Goal: Task Accomplishment & Management: Manage account settings

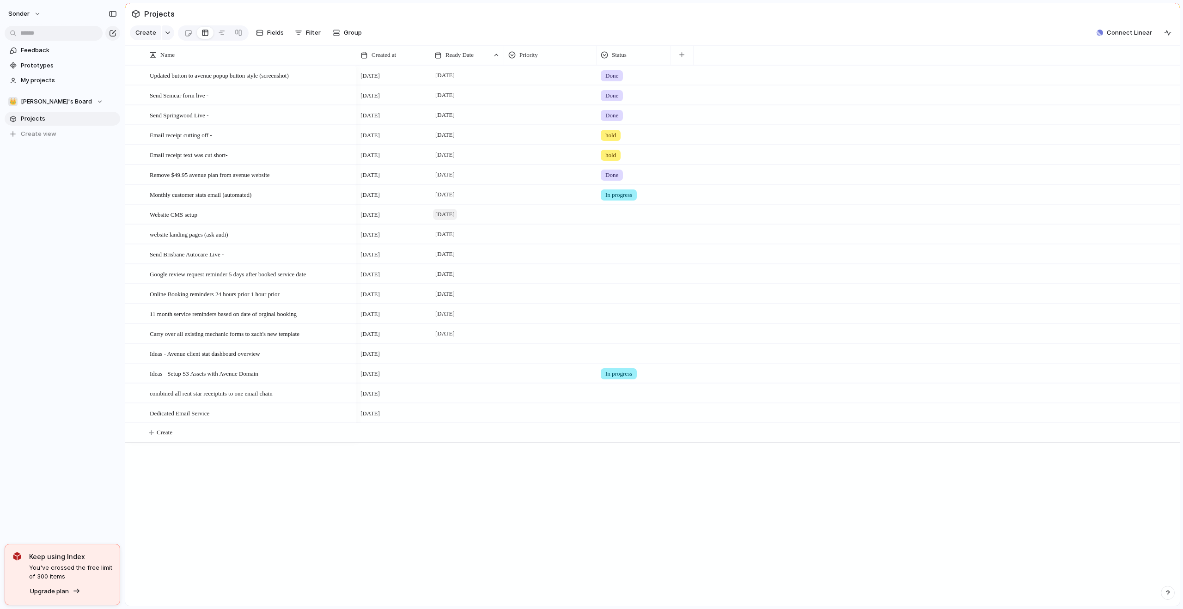
click at [457, 218] on span "[DATE]" at bounding box center [445, 214] width 24 height 11
click at [481, 260] on div "[DATE]" at bounding box center [467, 252] width 73 height 15
click at [488, 260] on div "[DATE]" at bounding box center [467, 252] width 73 height 15
click at [490, 263] on div "[DATE]" at bounding box center [467, 253] width 74 height 19
click at [478, 303] on div "[DATE]" at bounding box center [467, 293] width 74 height 19
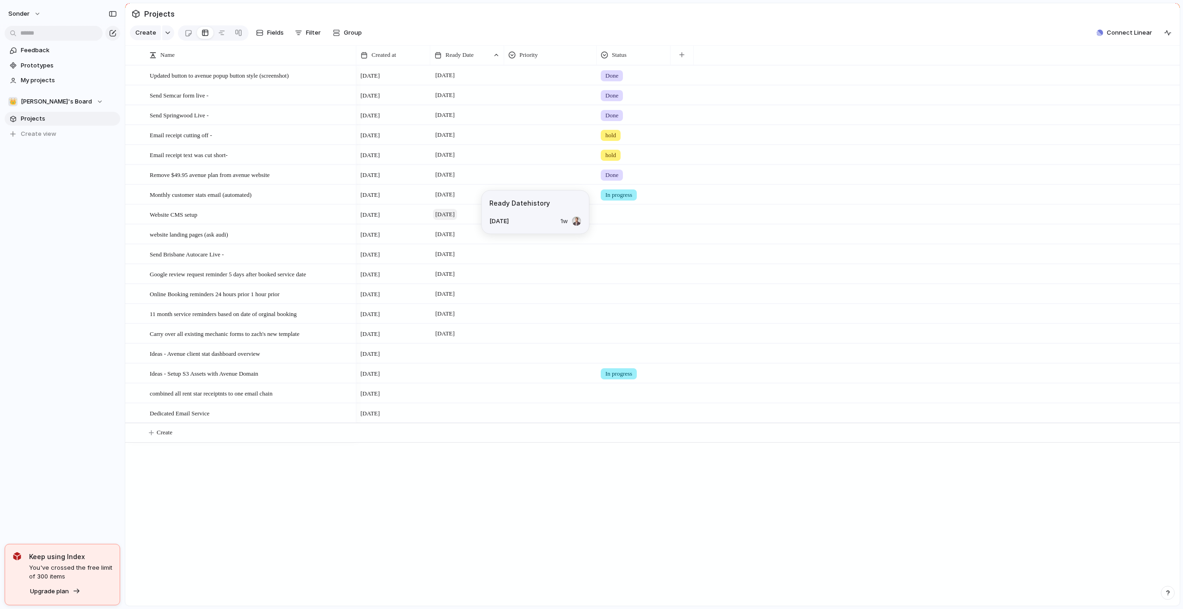
click at [457, 219] on span "[DATE]" at bounding box center [445, 214] width 24 height 11
click at [531, 219] on div at bounding box center [550, 212] width 91 height 15
click at [639, 239] on div "Urgent Medium High Low" at bounding box center [591, 304] width 1183 height 609
click at [278, 224] on div "Website CMS setup" at bounding box center [251, 214] width 203 height 19
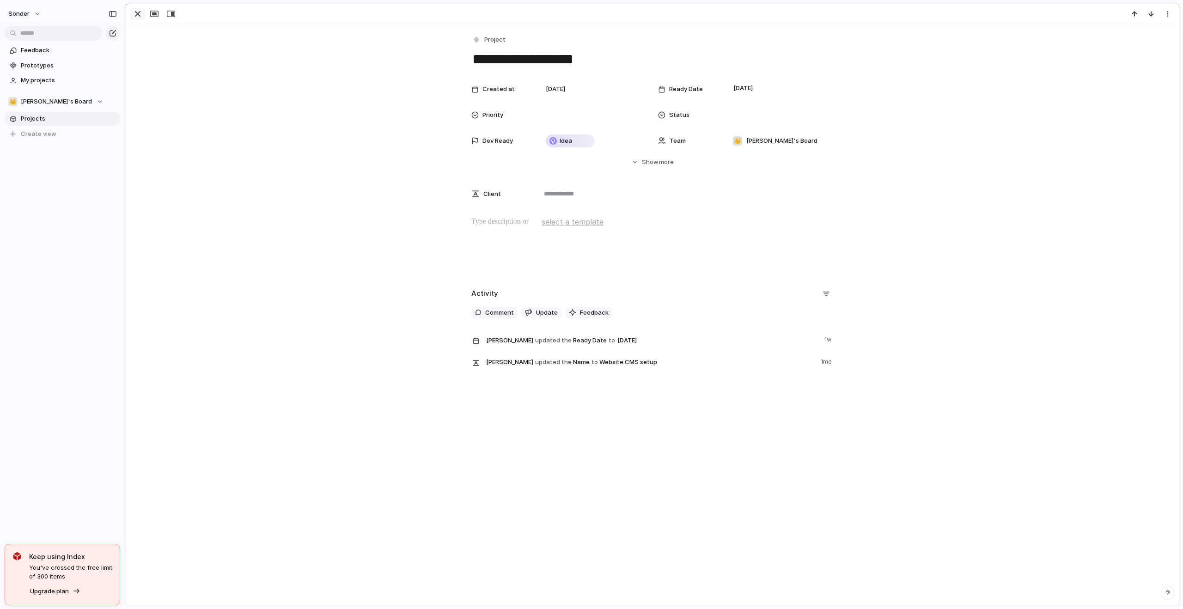
click at [134, 14] on div "button" at bounding box center [137, 13] width 11 height 11
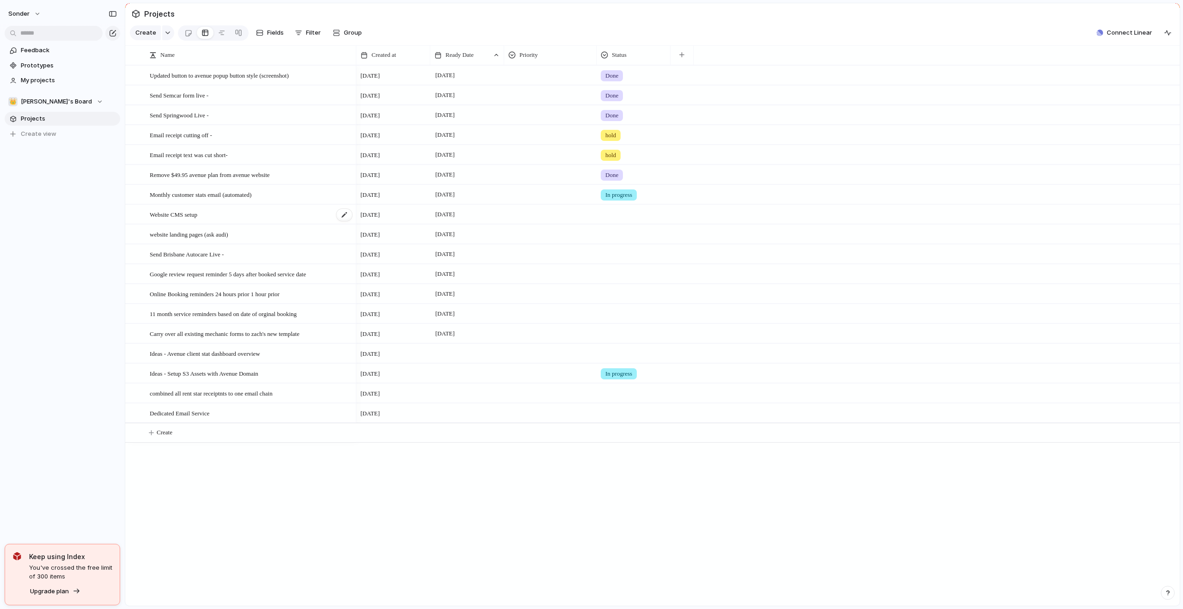
click at [286, 224] on div "Website CMS setup" at bounding box center [251, 214] width 203 height 19
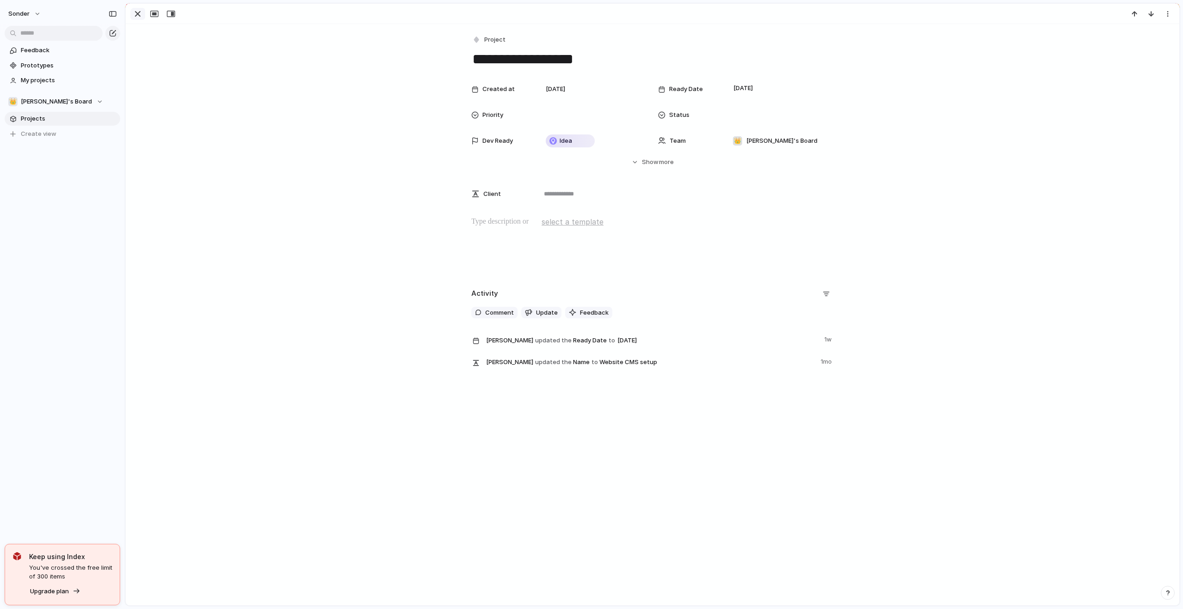
click at [136, 13] on div "button" at bounding box center [137, 13] width 11 height 11
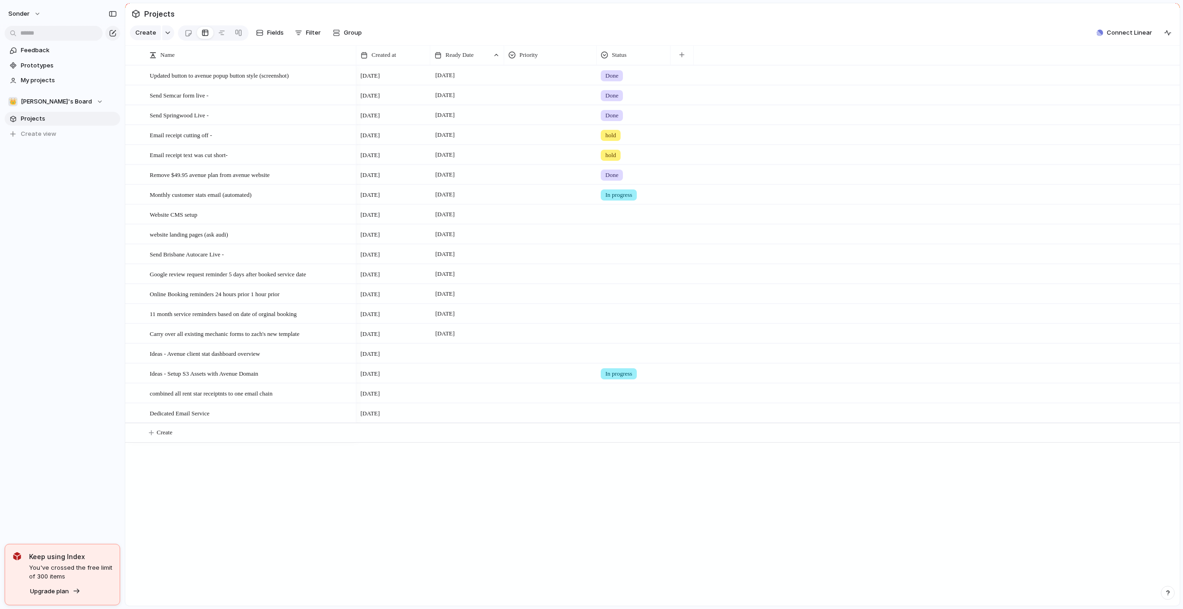
click at [56, 489] on div "sonder Feedback Prototypes My projects 👑 [PERSON_NAME]'s Board Projects To pick…" at bounding box center [62, 304] width 125 height 609
click at [208, 493] on div "Updated button to avenue popup button style (screenshot) Send Semcar form live …" at bounding box center [652, 335] width 1054 height 541
click at [306, 224] on div "Website CMS setup" at bounding box center [251, 214] width 203 height 19
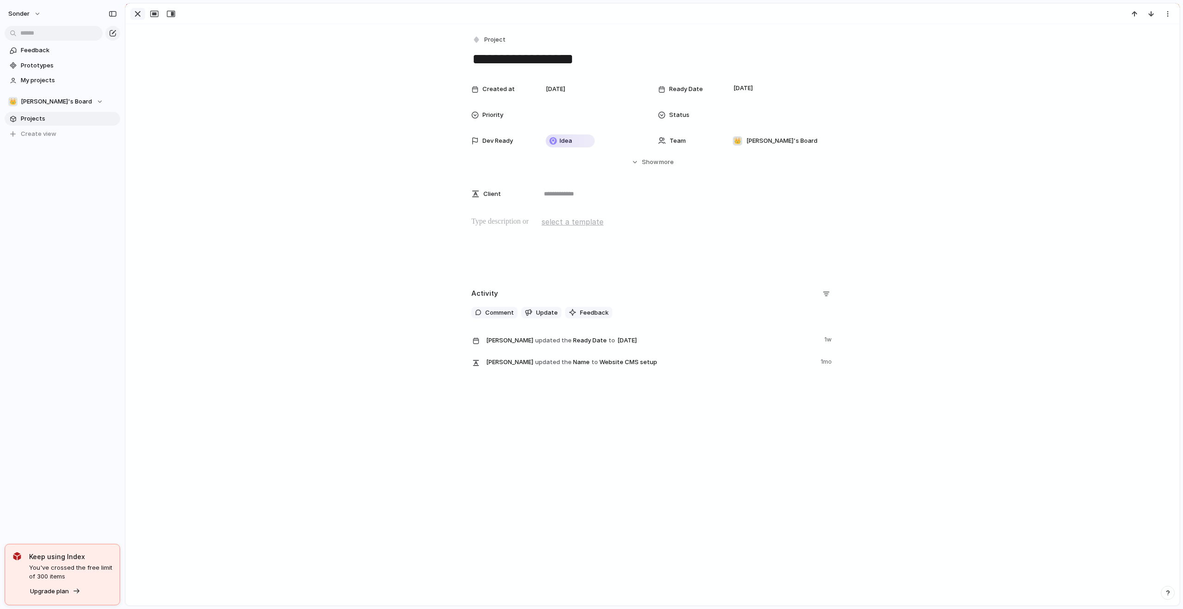
click at [138, 13] on div "button" at bounding box center [137, 13] width 11 height 11
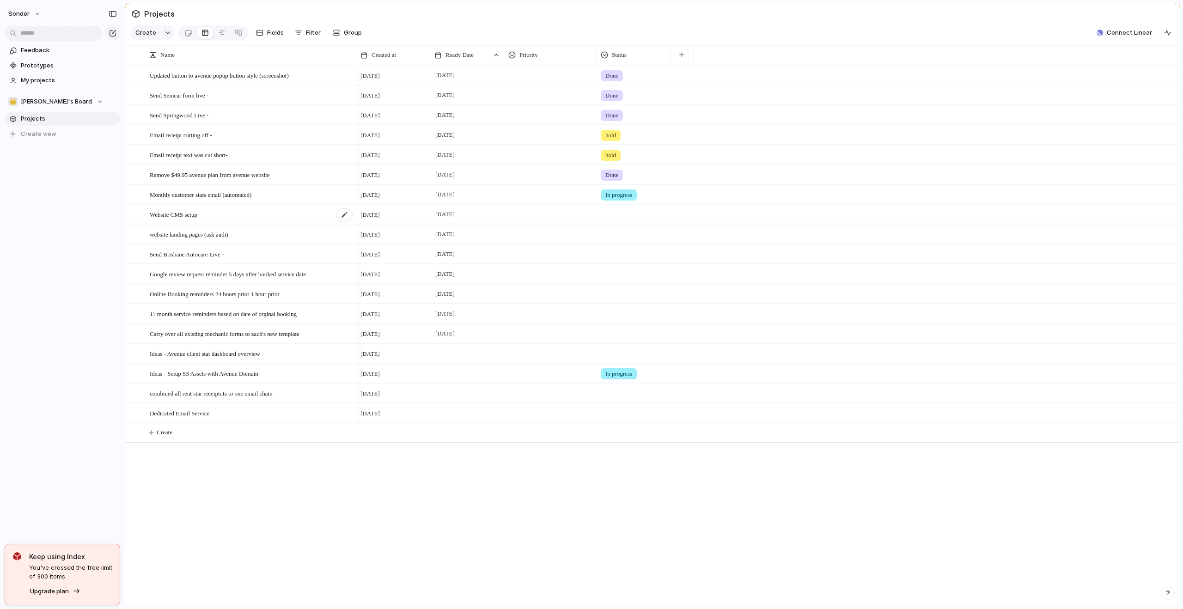
click at [313, 224] on div "Website CMS setup" at bounding box center [251, 214] width 203 height 19
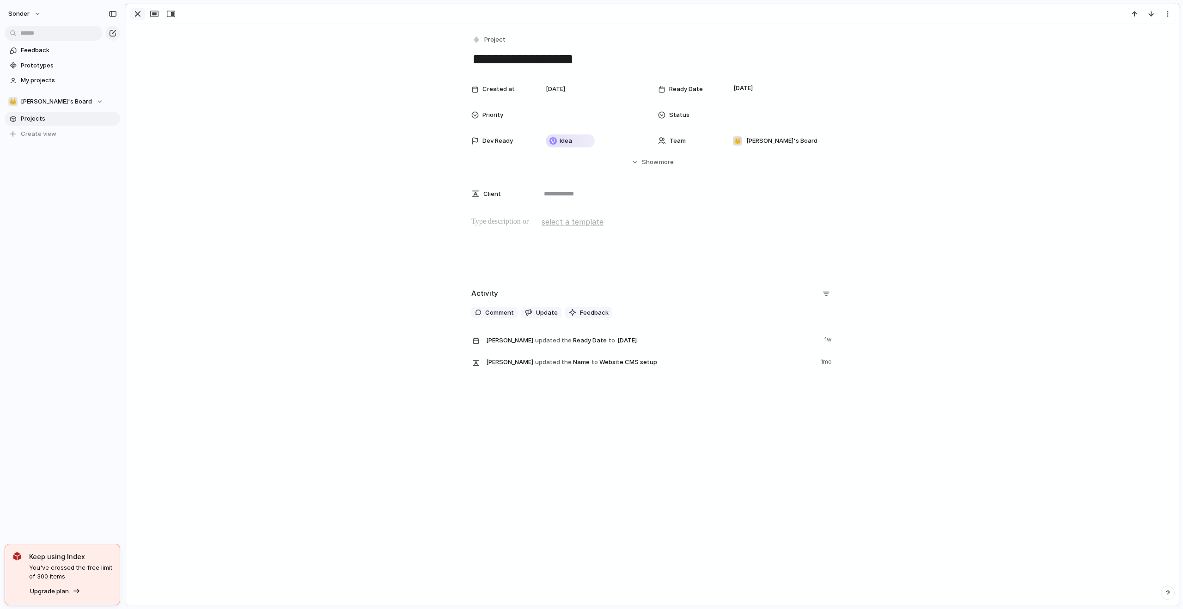
click at [137, 14] on div "button" at bounding box center [137, 13] width 11 height 11
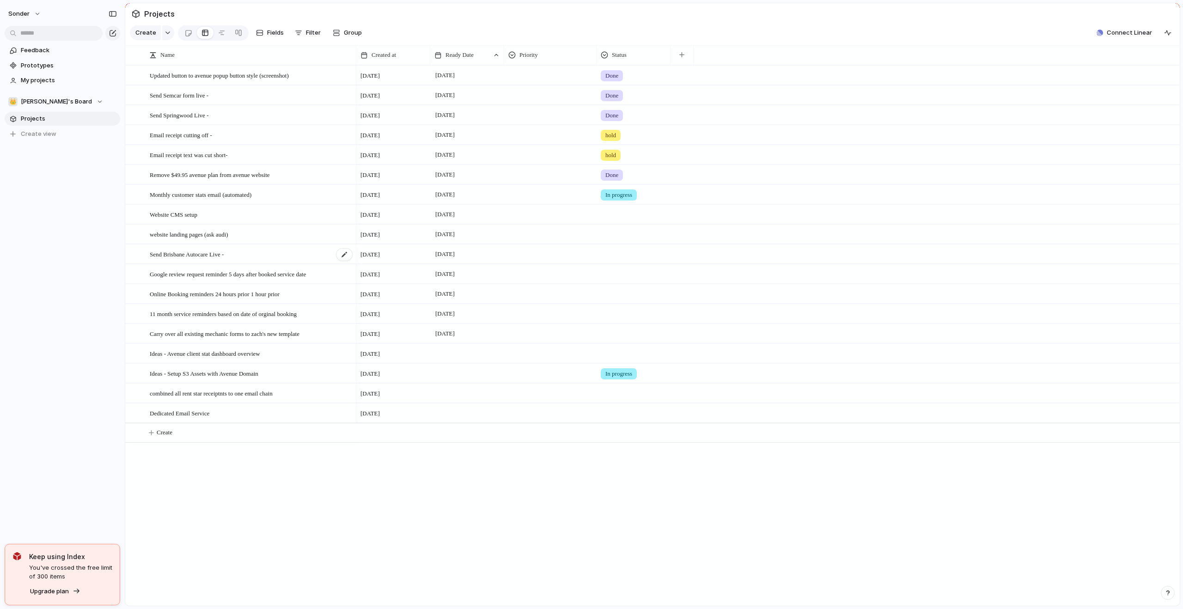
click at [237, 264] on div "Send Brisbane Autocare Live -" at bounding box center [251, 254] width 203 height 19
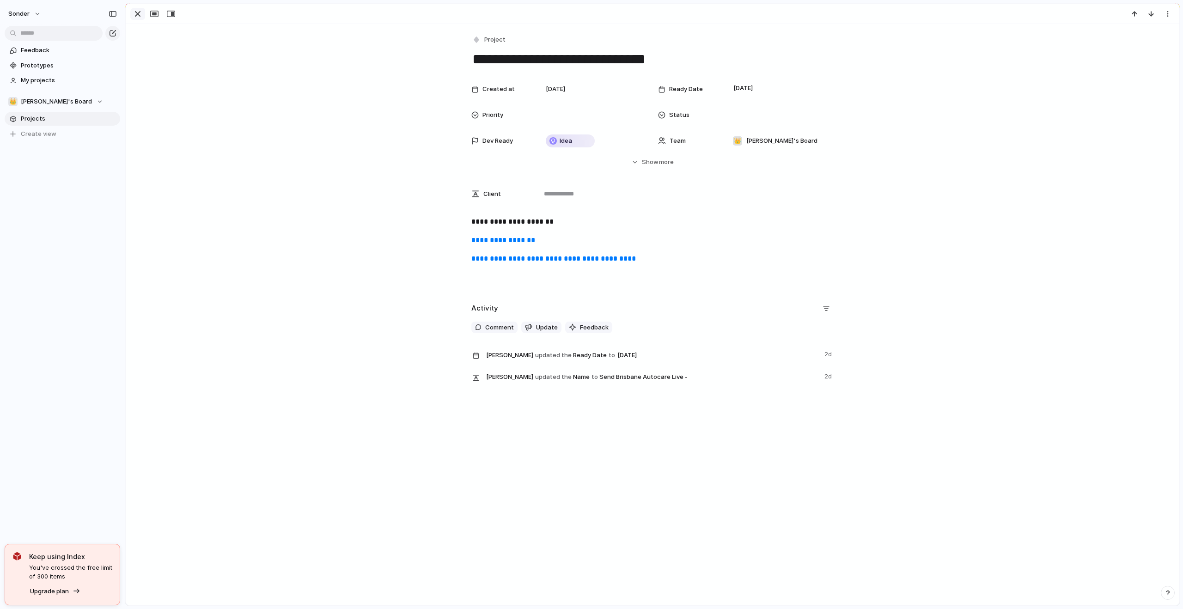
click at [132, 12] on button "button" at bounding box center [137, 14] width 15 height 12
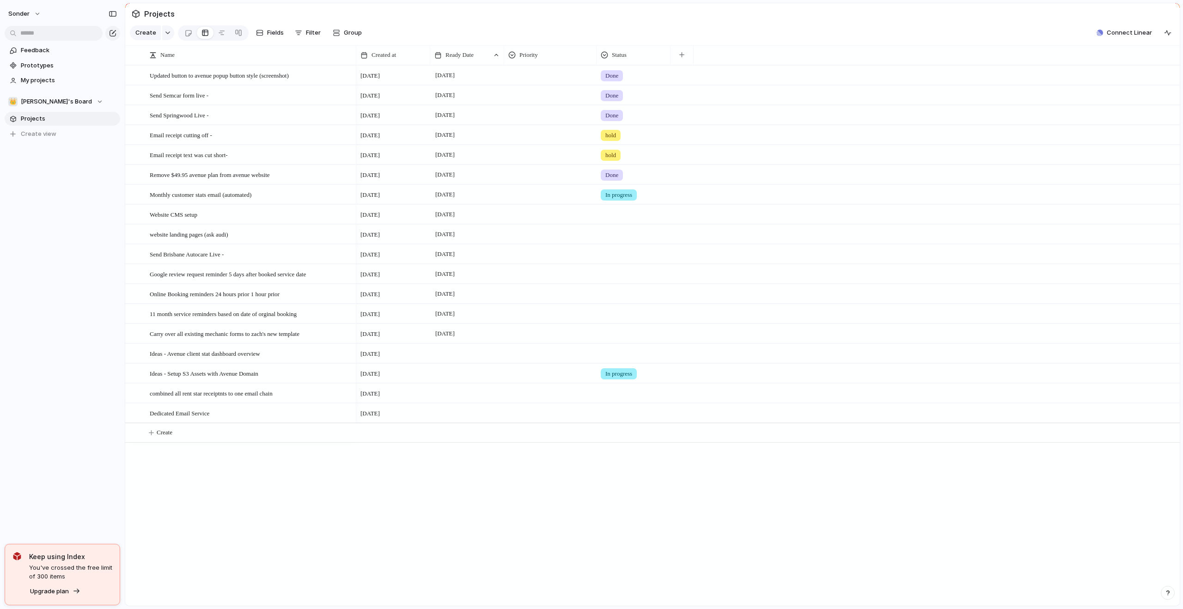
click at [612, 219] on div at bounding box center [633, 212] width 73 height 15
click at [608, 307] on span "hold" at bounding box center [613, 306] width 12 height 9
click at [616, 240] on div at bounding box center [633, 232] width 73 height 15
click at [592, 235] on div "Live Done In progress hold" at bounding box center [591, 304] width 1183 height 609
click at [607, 220] on div at bounding box center [633, 212] width 73 height 15
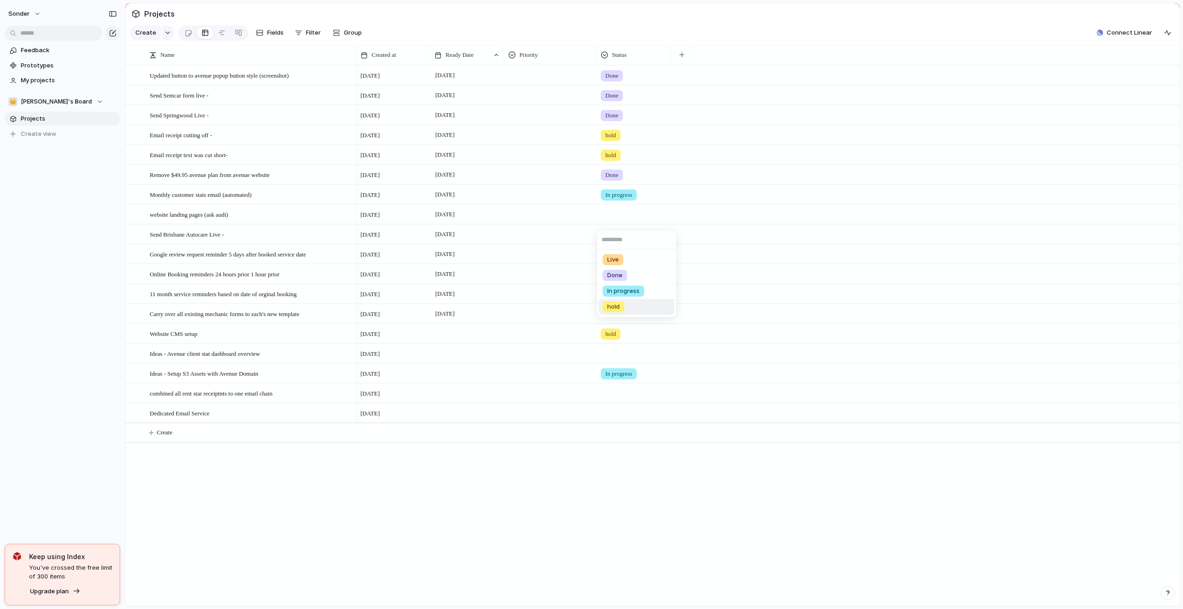
click at [611, 311] on div "hold" at bounding box center [613, 306] width 22 height 11
click at [704, 335] on div "[DATE] hold" at bounding box center [767, 333] width 823 height 20
click at [623, 378] on span "In progress" at bounding box center [618, 373] width 27 height 9
click at [622, 432] on span "Done" at bounding box center [614, 434] width 15 height 9
click at [479, 219] on div "[DATE]" at bounding box center [467, 212] width 73 height 15
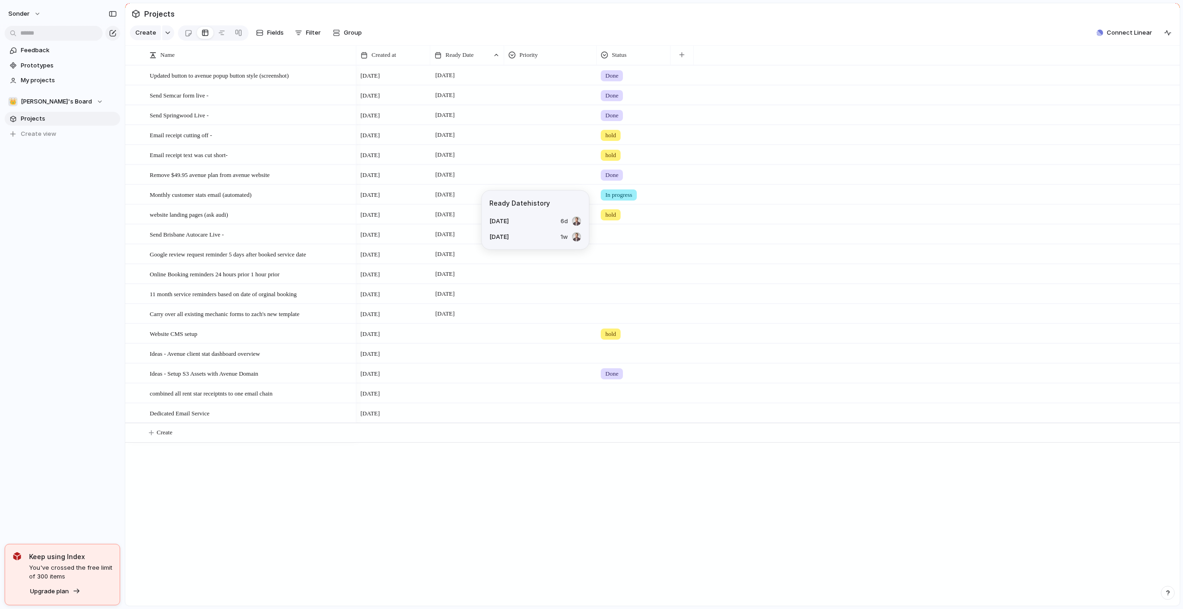
click at [457, 220] on span "[DATE]" at bounding box center [445, 214] width 24 height 11
click at [562, 428] on span "Clear" at bounding box center [565, 426] width 16 height 9
click at [237, 222] on div "Send Brisbane Autocare Live -" at bounding box center [251, 214] width 203 height 19
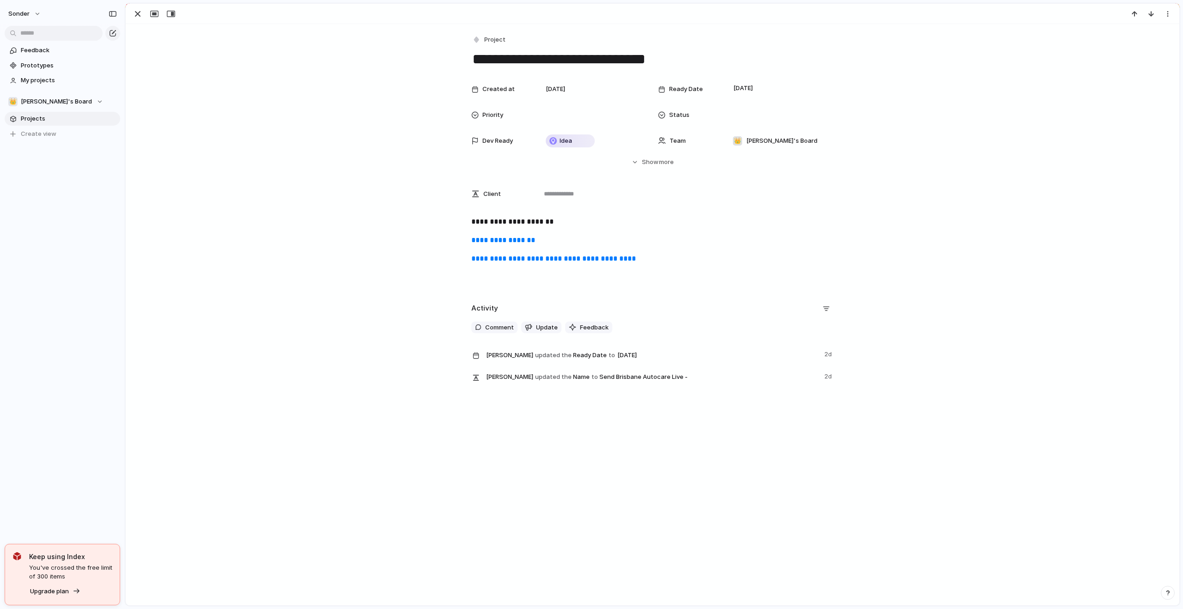
click at [551, 259] on link "**********" at bounding box center [553, 258] width 164 height 7
drag, startPoint x: 566, startPoint y: 242, endPoint x: 434, endPoint y: 235, distance: 132.3
click at [434, 235] on div "**********" at bounding box center [652, 253] width 1031 height 74
copy p "**********"
drag, startPoint x: 628, startPoint y: 216, endPoint x: 622, endPoint y: 217, distance: 6.1
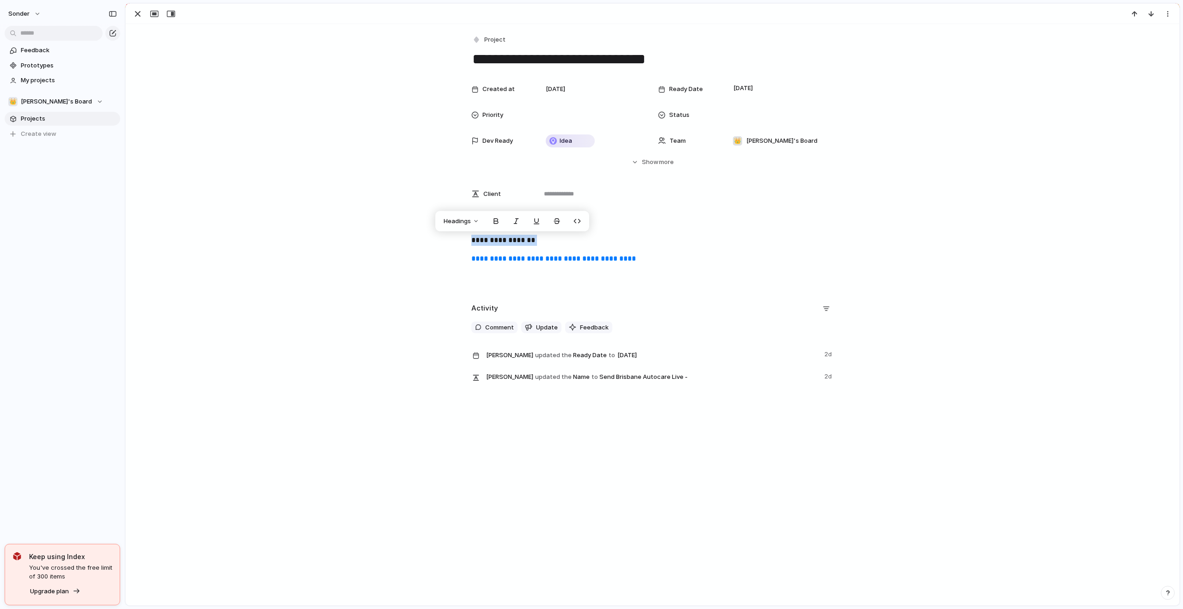
click at [628, 216] on div "**********" at bounding box center [652, 208] width 1053 height 368
drag, startPoint x: 611, startPoint y: 221, endPoint x: 488, endPoint y: 221, distance: 122.4
click at [488, 221] on p "**********" at bounding box center [652, 221] width 362 height 11
copy p "**********"
drag, startPoint x: 575, startPoint y: 237, endPoint x: 450, endPoint y: 243, distance: 125.3
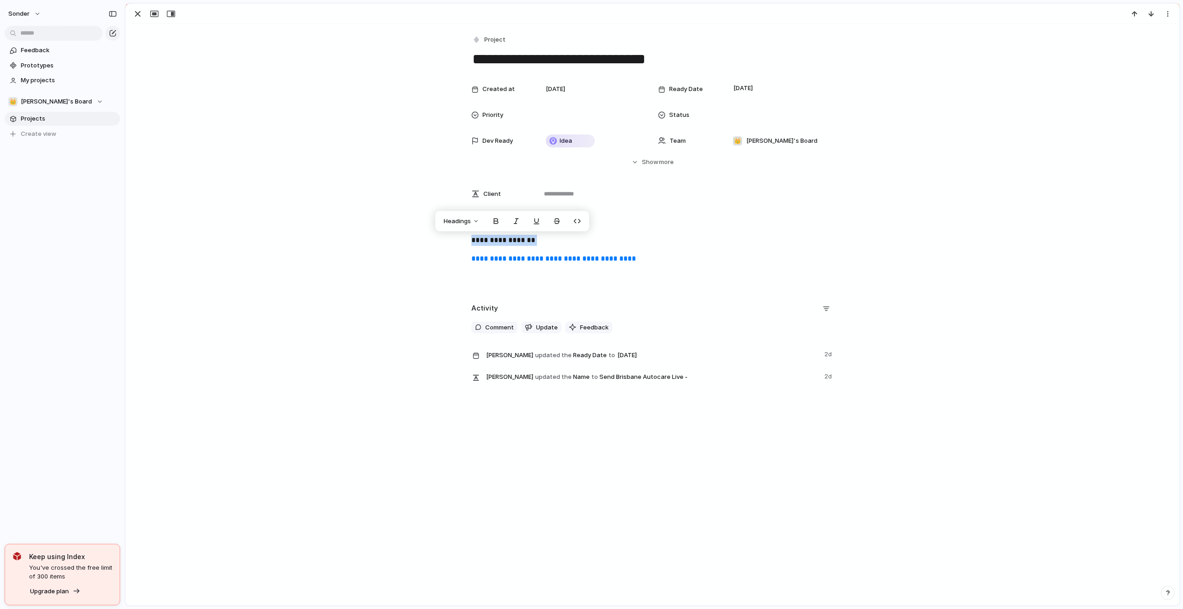
click at [450, 243] on div "**********" at bounding box center [652, 253] width 1031 height 74
copy p "**********"
